Goal: Navigation & Orientation: Find specific page/section

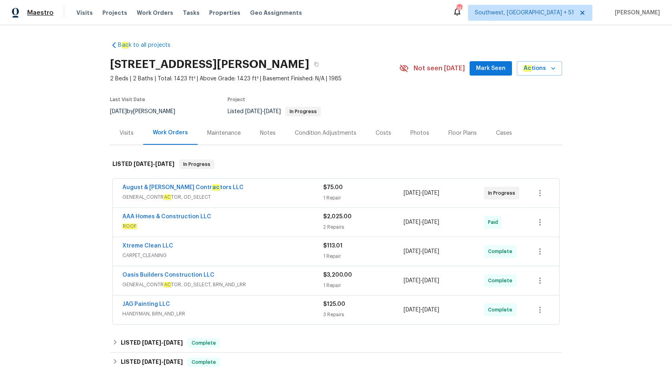
click at [42, 13] on span "Maestro" at bounding box center [40, 13] width 26 height 8
